Goal: Information Seeking & Learning: Learn about a topic

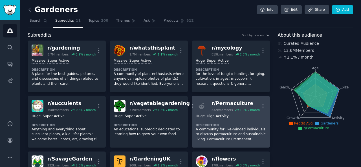
click at [224, 104] on div "r/ Permaculture" at bounding box center [236, 103] width 48 height 7
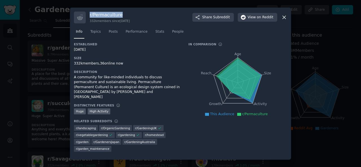
drag, startPoint x: 88, startPoint y: 16, endPoint x: 120, endPoint y: 16, distance: 31.9
click at [126, 16] on div "r/ Permaculture 332k members since [DATE] Share Subreddit View on Reddit" at bounding box center [180, 18] width 213 height 12
copy h3 "r/ Permaculture"
click at [283, 18] on icon at bounding box center [284, 17] width 6 height 6
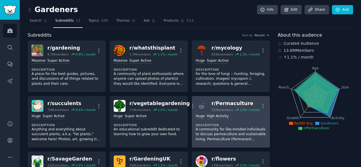
click at [243, 101] on div "r/ Permaculture" at bounding box center [236, 103] width 48 height 7
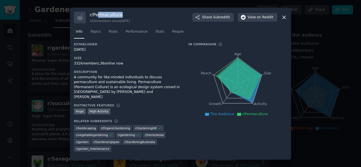
drag, startPoint x: 108, startPoint y: 19, endPoint x: 146, endPoint y: 18, distance: 37.8
click at [146, 18] on div "r/ Permaculture 332k members since [DATE] Share Subreddit View on Reddit" at bounding box center [180, 18] width 213 height 12
click at [88, 12] on div "r/ Permaculture 332k members since [DATE] Share Subreddit View on Reddit" at bounding box center [180, 18] width 213 height 12
drag, startPoint x: 93, startPoint y: 15, endPoint x: 133, endPoint y: 22, distance: 40.1
click at [130, 22] on div "r/ Permaculture 332k members since [DATE]" at bounding box center [110, 17] width 40 height 11
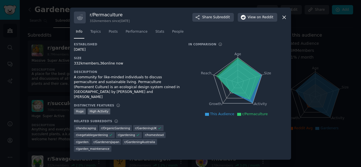
click at [122, 15] on h3 "r/ Permaculture" at bounding box center [110, 15] width 40 height 6
drag, startPoint x: 93, startPoint y: 15, endPoint x: 126, endPoint y: 18, distance: 33.2
click at [126, 18] on div "r/ Permaculture 332k members since [DATE]" at bounding box center [110, 17] width 40 height 11
click at [126, 23] on div at bounding box center [126, 23] width 0 height 0
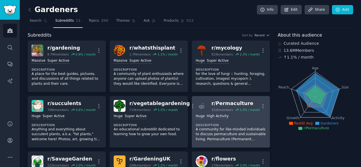
click at [226, 102] on div "r/ Permaculture" at bounding box center [236, 103] width 48 height 7
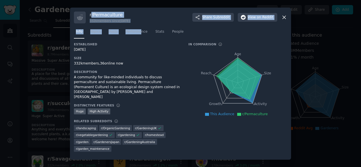
drag, startPoint x: 92, startPoint y: 14, endPoint x: 141, endPoint y: 23, distance: 50.2
click at [141, 23] on div "r/ Permaculture 332k members since [DATE] Share Subreddit View on Reddit Info T…" at bounding box center [180, 84] width 221 height 152
click at [137, 20] on div "r/ Permaculture 332k members since [DATE] Share Subreddit View on Reddit" at bounding box center [180, 18] width 213 height 12
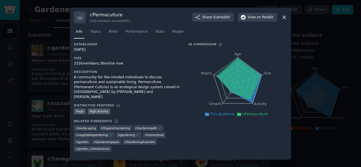
click at [284, 19] on icon at bounding box center [284, 17] width 6 height 6
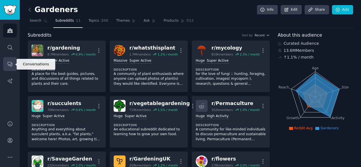
click at [12, 63] on icon "Sidebar" at bounding box center [10, 64] width 6 height 6
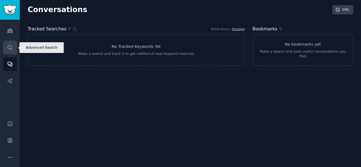
click at [14, 45] on link "Search" at bounding box center [10, 48] width 14 height 14
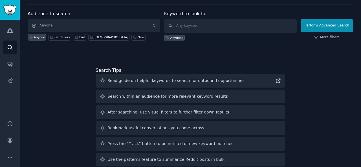
scroll to position [24, 0]
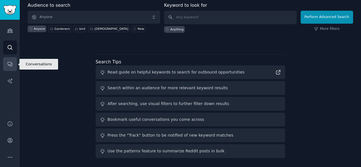
click at [5, 66] on link "Conversations" at bounding box center [10, 64] width 14 height 14
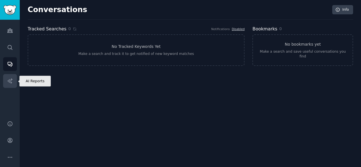
click at [12, 82] on icon "Sidebar" at bounding box center [10, 81] width 6 height 6
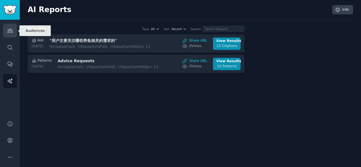
click at [12, 34] on link "Audiences" at bounding box center [10, 31] width 14 height 14
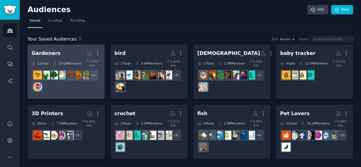
click at [68, 53] on h2 "Gardeners More" at bounding box center [66, 54] width 69 height 10
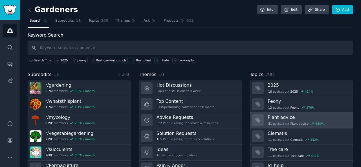
scroll to position [26, 0]
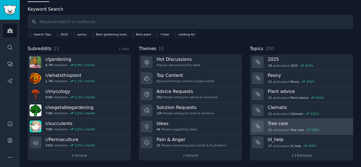
click at [287, 121] on h3 "Tree care" at bounding box center [309, 124] width 82 height 6
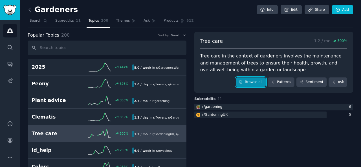
click at [257, 83] on link "Browse all" at bounding box center [251, 83] width 30 height 10
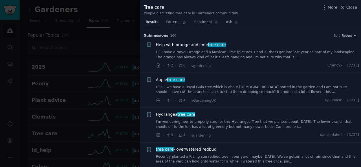
click at [210, 50] on link "Hi, I have a Navel Orange and a Mexican Lime (pictures 1 and 2) that I got late…" at bounding box center [257, 55] width 203 height 10
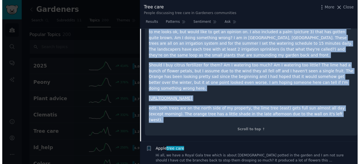
scroll to position [122, 0]
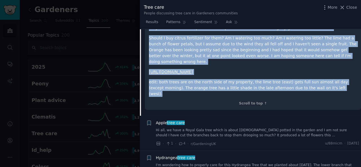
drag, startPoint x: 149, startPoint y: 65, endPoint x: 335, endPoint y: 88, distance: 187.0
click at [335, 88] on div "Hi, I have a Navel Orange and a Mexican Lime (pictures 1 and 2) that I got late…" at bounding box center [253, 38] width 208 height 118
drag, startPoint x: 347, startPoint y: 94, endPoint x: 322, endPoint y: 92, distance: 26.1
click at [334, 90] on div at bounding box center [334, 90] width 0 height 0
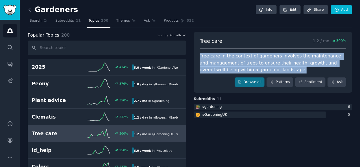
drag, startPoint x: 237, startPoint y: 59, endPoint x: 287, endPoint y: 70, distance: 50.8
click at [287, 70] on div "Tree care in the context of gardeners involves the maintenance and management o…" at bounding box center [273, 63] width 146 height 21
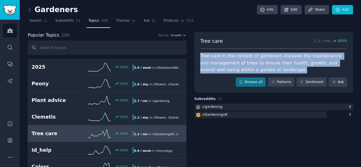
click at [286, 72] on div at bounding box center [286, 72] width 0 height 0
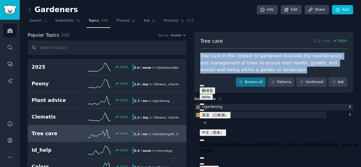
click at [265, 62] on div "Tree care in the context of gardeners involves the maintenance and management o…" at bounding box center [273, 63] width 147 height 21
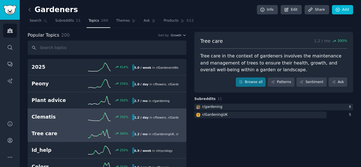
click at [51, 118] on h2 "Clematis" at bounding box center [57, 117] width 50 height 7
